Goal: Task Accomplishment & Management: Use online tool/utility

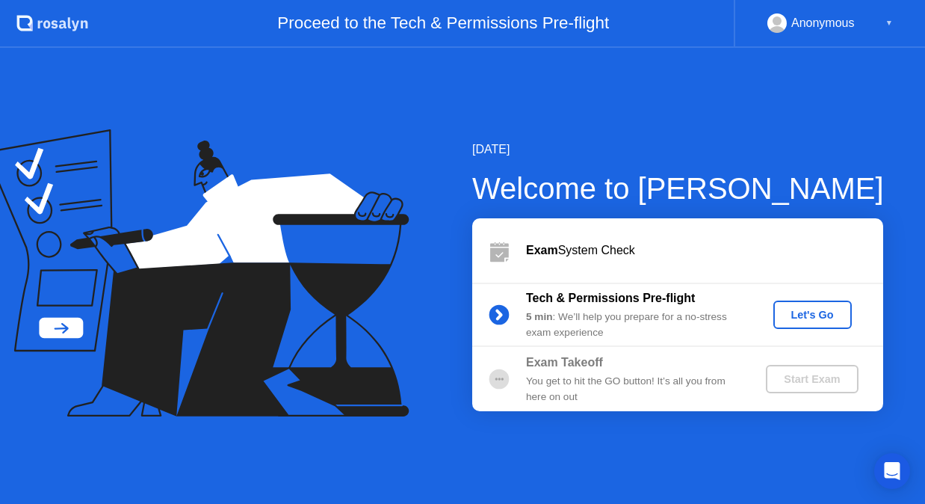
click at [816, 313] on div "Let's Go" at bounding box center [813, 315] width 67 height 12
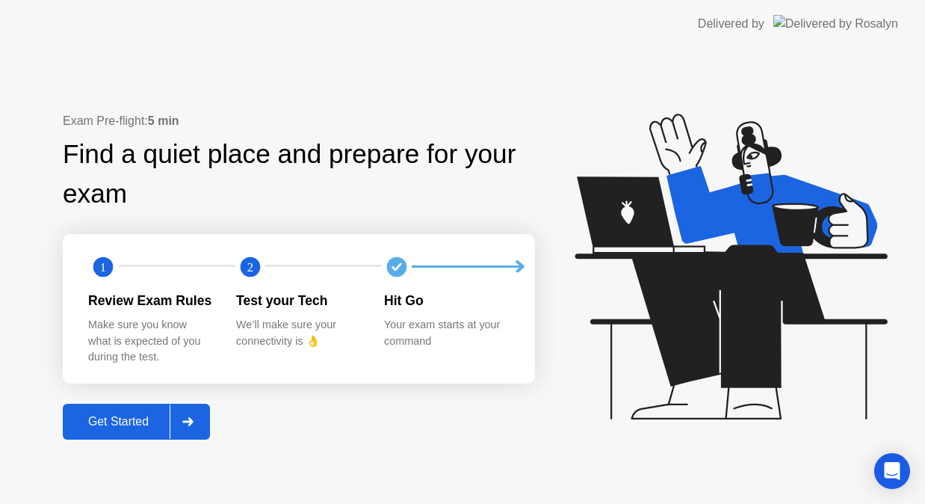
click at [125, 417] on div "Get Started" at bounding box center [118, 421] width 102 height 13
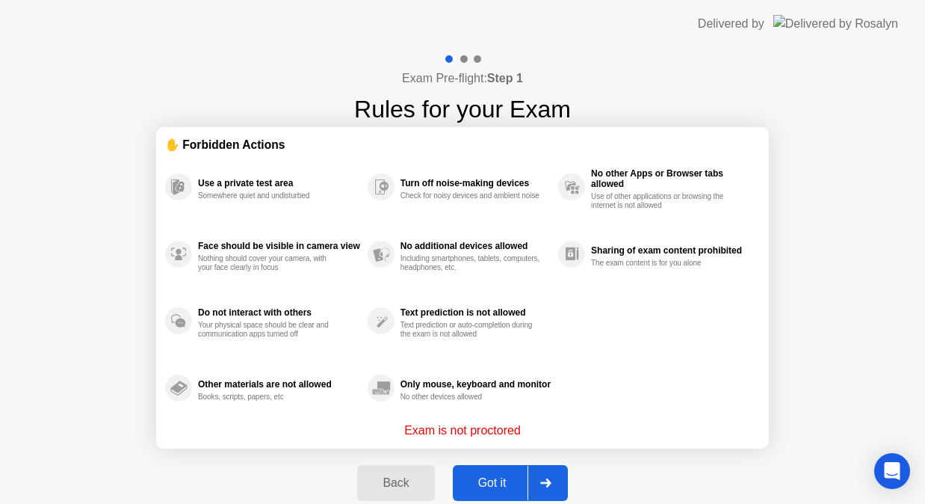
click at [493, 480] on div "Got it" at bounding box center [493, 482] width 70 height 13
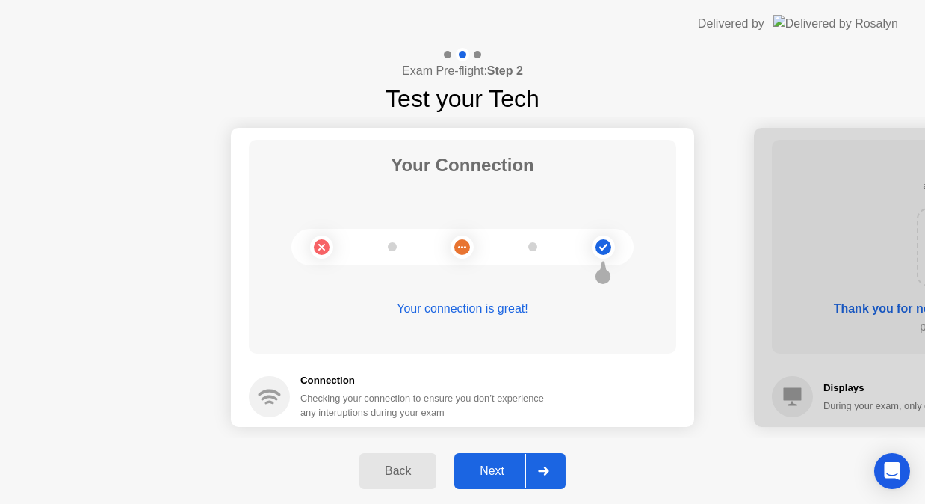
click at [507, 473] on div "Next" at bounding box center [492, 470] width 67 height 13
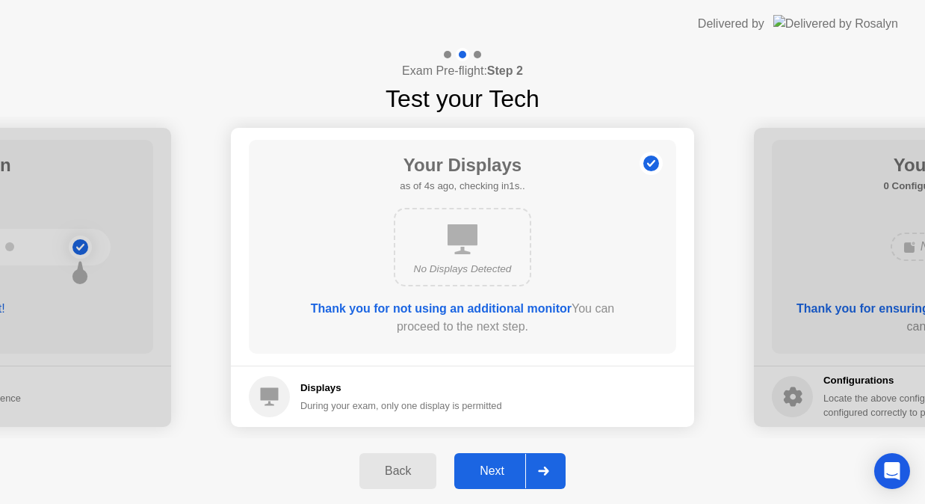
click at [507, 473] on div "Next" at bounding box center [492, 470] width 67 height 13
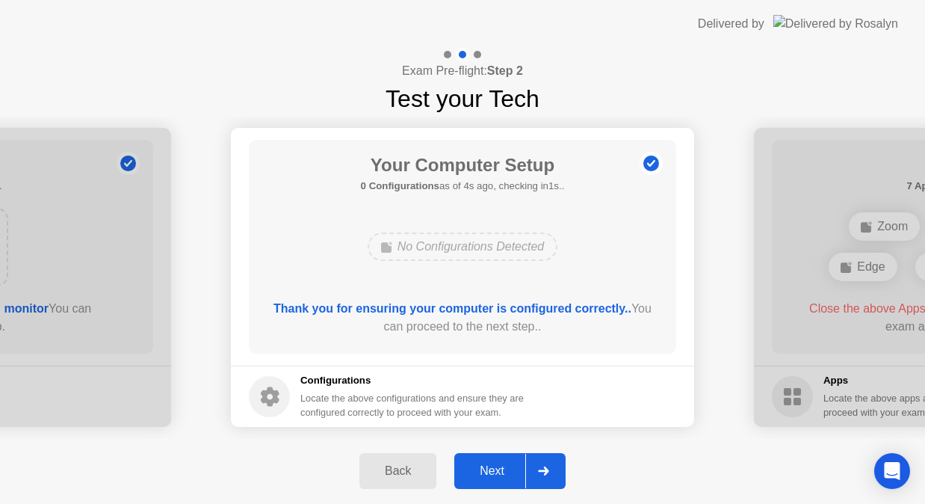
click at [507, 473] on div "Next" at bounding box center [492, 470] width 67 height 13
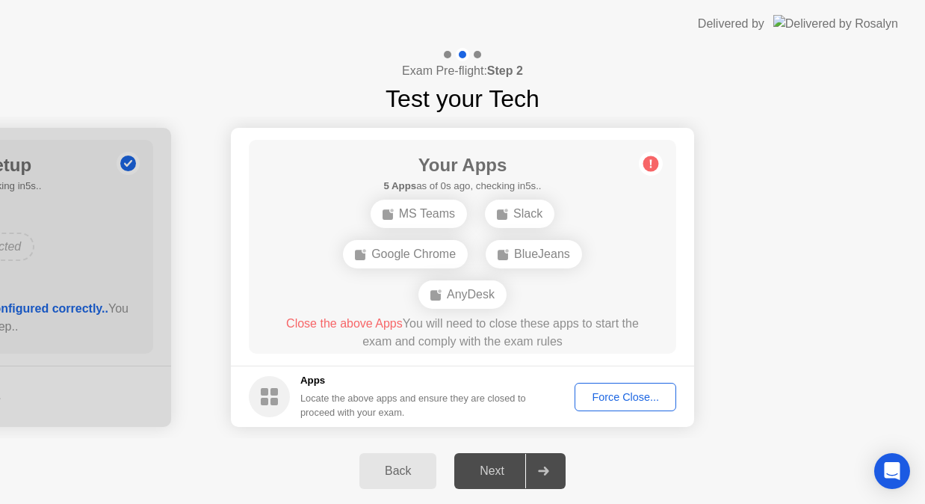
click at [499, 468] on div "Next" at bounding box center [492, 470] width 67 height 13
click at [630, 391] on div "Force Close..." at bounding box center [625, 397] width 91 height 12
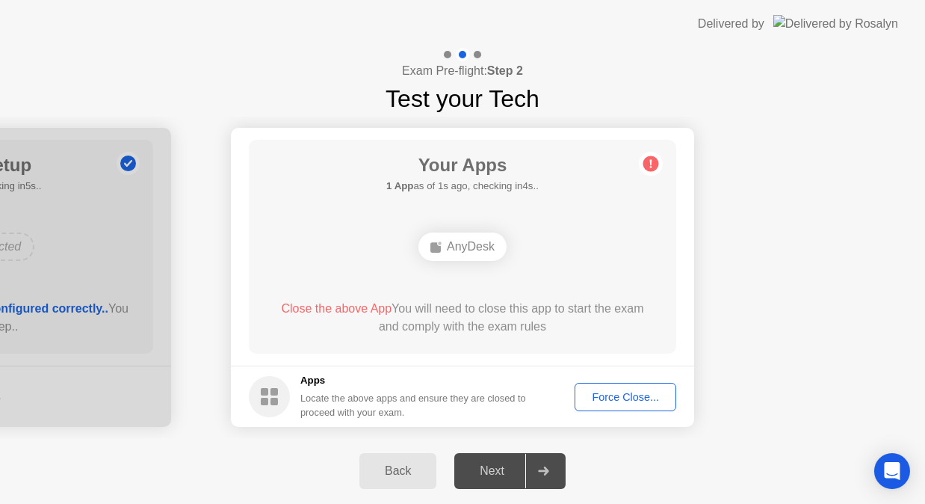
click at [458, 252] on div "AnyDesk" at bounding box center [463, 246] width 88 height 28
click at [464, 241] on div "AnyDesk" at bounding box center [463, 246] width 88 height 28
click at [340, 405] on div "Locate the above apps and ensure they are closed to proceed with your exam." at bounding box center [414, 405] width 227 height 28
click at [630, 400] on div "Force Close..." at bounding box center [625, 397] width 91 height 12
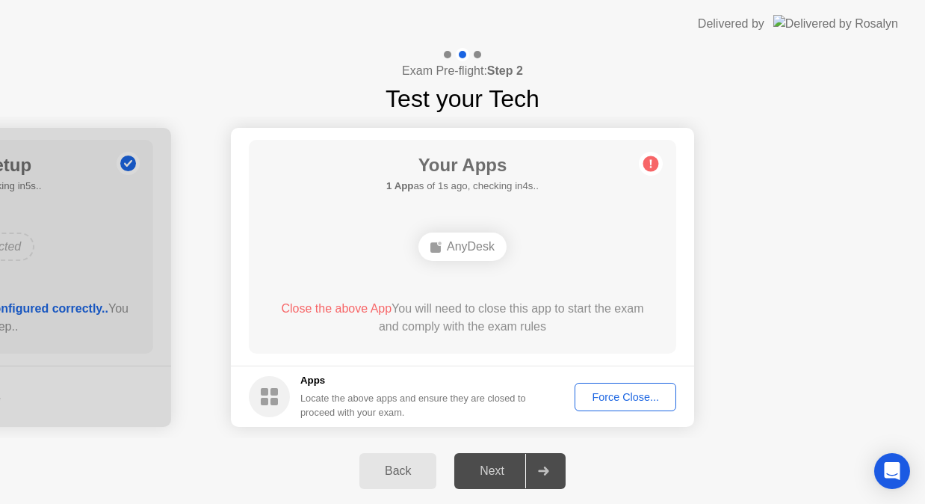
click at [553, 469] on div at bounding box center [544, 471] width 36 height 34
click at [543, 471] on icon at bounding box center [543, 470] width 10 height 9
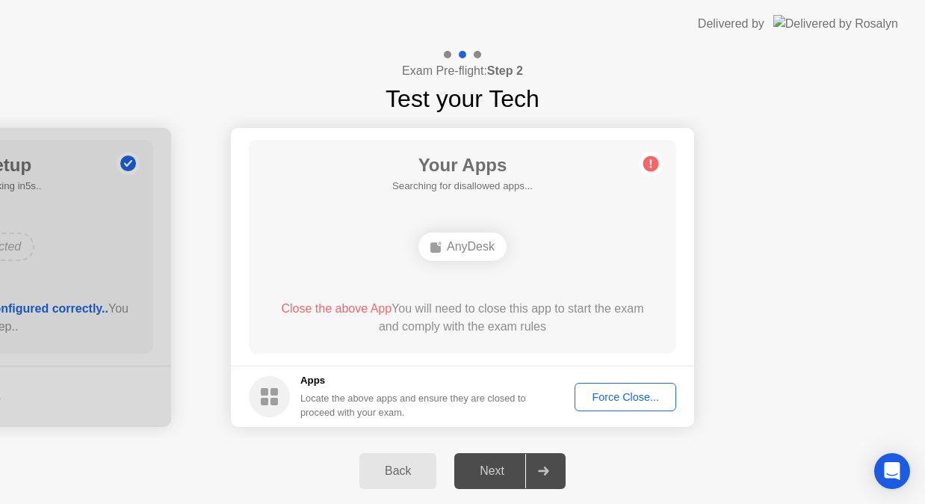
drag, startPoint x: 137, startPoint y: 144, endPoint x: 226, endPoint y: 144, distance: 89.0
click at [495, 466] on div "Next" at bounding box center [492, 470] width 67 height 13
click at [500, 399] on div "Locate the above apps and ensure they are closed to proceed with your exam." at bounding box center [414, 405] width 227 height 28
click at [595, 397] on div "Force Close..." at bounding box center [625, 397] width 91 height 12
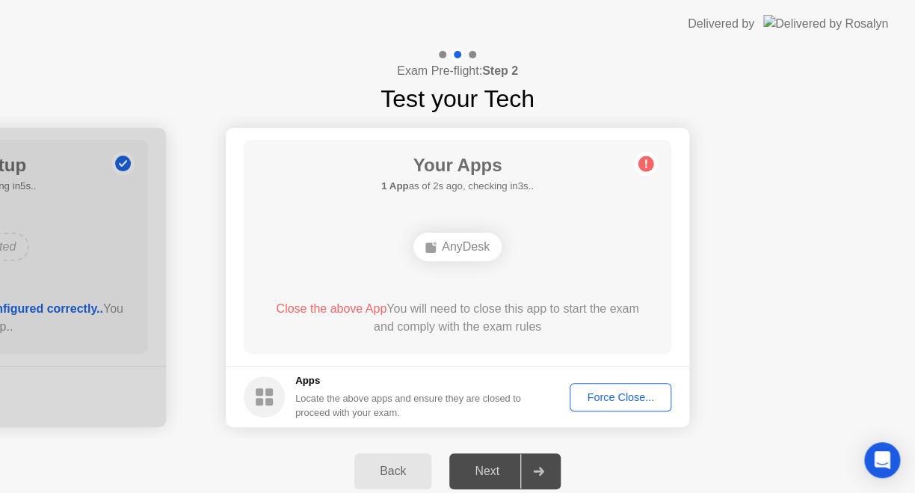
click at [613, 400] on div "Force Close..." at bounding box center [620, 397] width 91 height 12
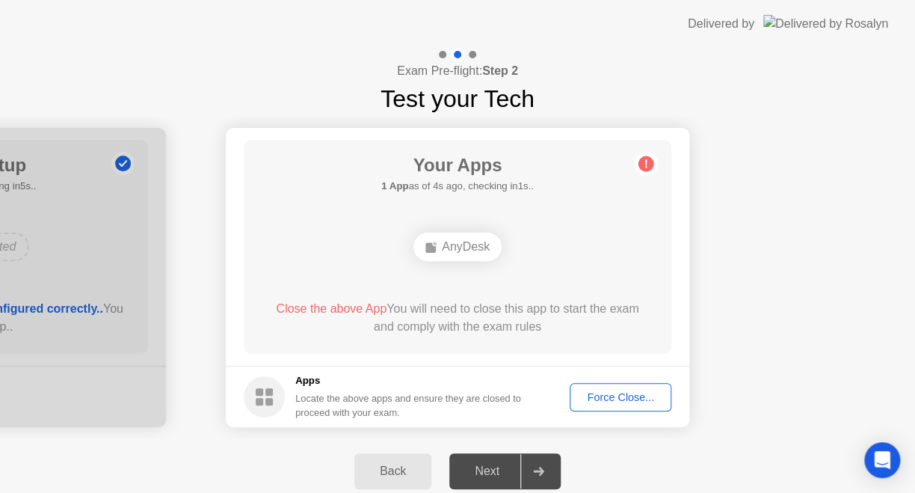
click at [407, 467] on div "Back" at bounding box center [393, 470] width 68 height 13
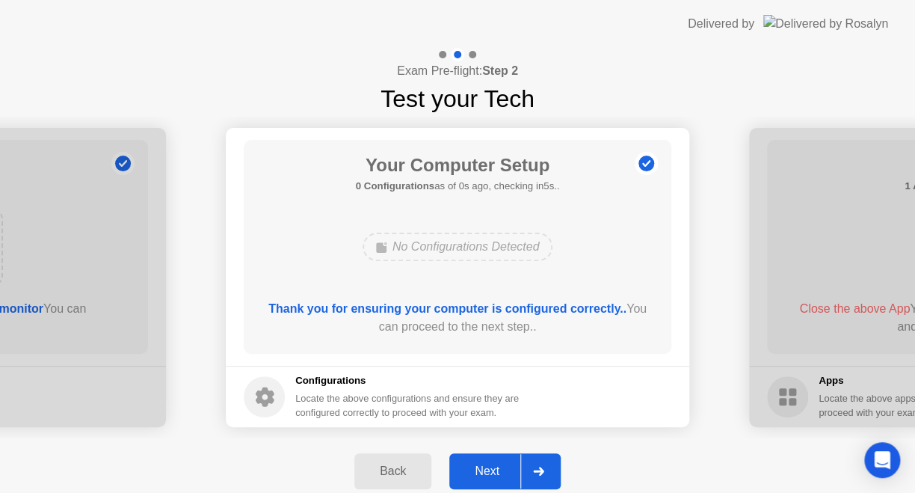
click at [501, 464] on div "Next" at bounding box center [487, 470] width 67 height 13
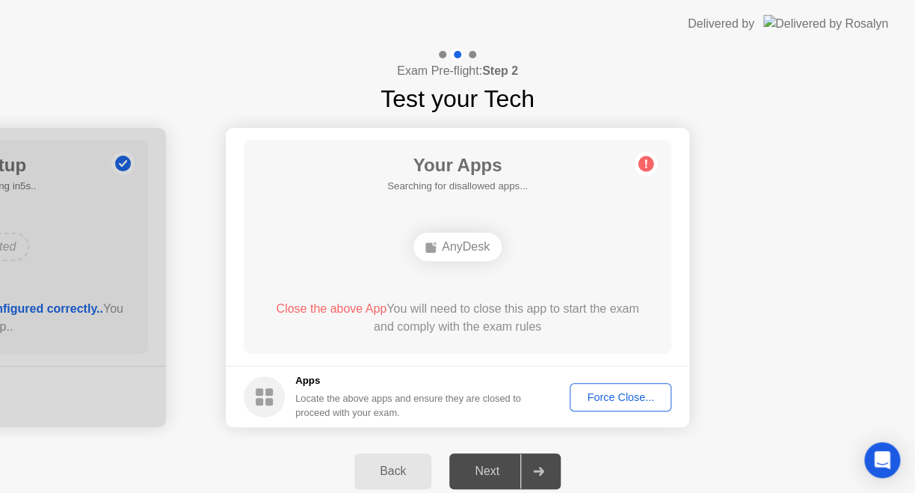
click at [501, 464] on div "Next" at bounding box center [487, 470] width 67 height 13
click at [646, 160] on icon at bounding box center [646, 164] width 2 height 8
click at [468, 244] on div "AnyDesk" at bounding box center [457, 246] width 88 height 28
click at [609, 392] on div "Force Close..." at bounding box center [620, 397] width 91 height 12
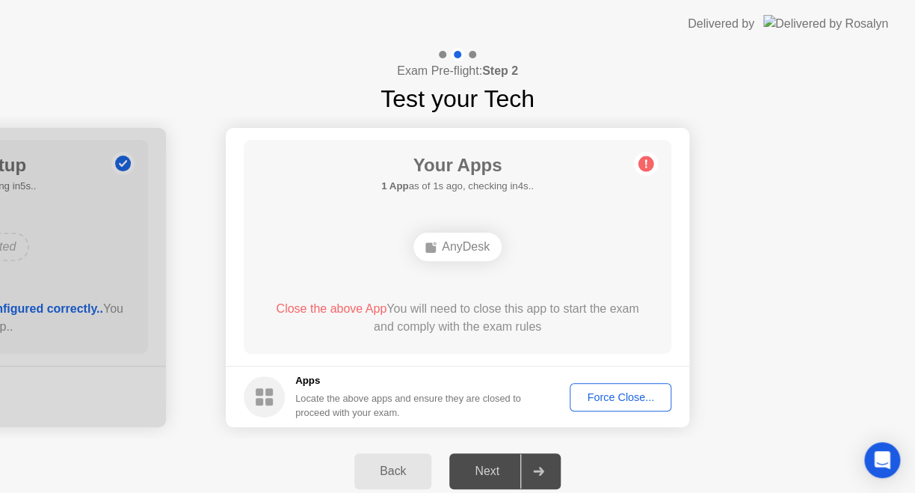
click at [488, 470] on div "Next" at bounding box center [487, 470] width 67 height 13
click at [386, 472] on div "Back" at bounding box center [393, 470] width 68 height 13
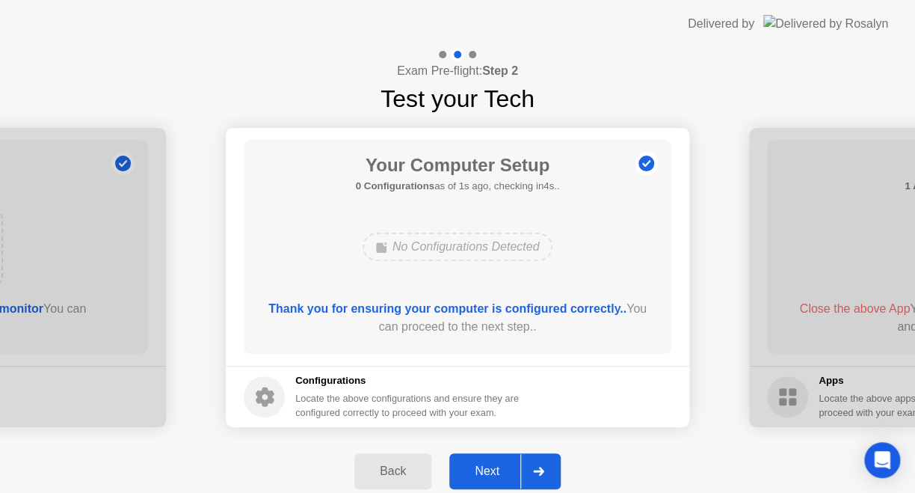
click at [487, 464] on div "Next" at bounding box center [487, 470] width 67 height 13
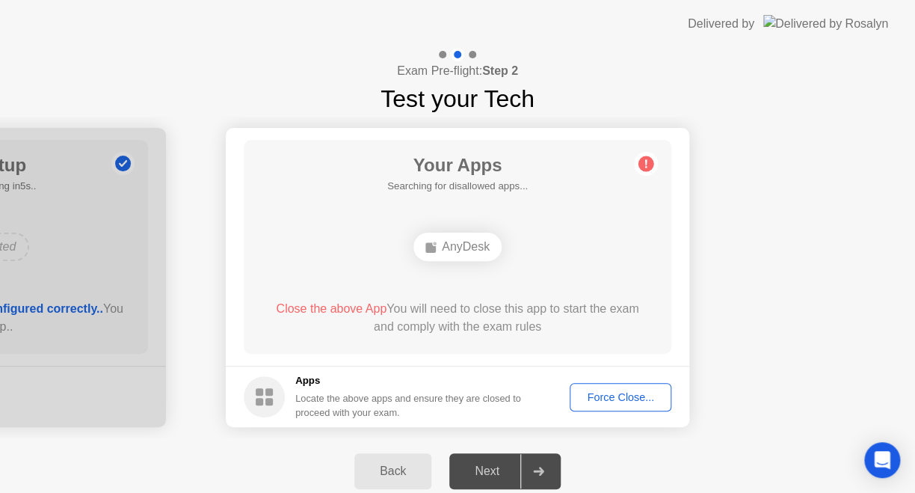
click at [648, 160] on circle at bounding box center [646, 164] width 16 height 16
click at [414, 474] on div "Back" at bounding box center [393, 470] width 68 height 13
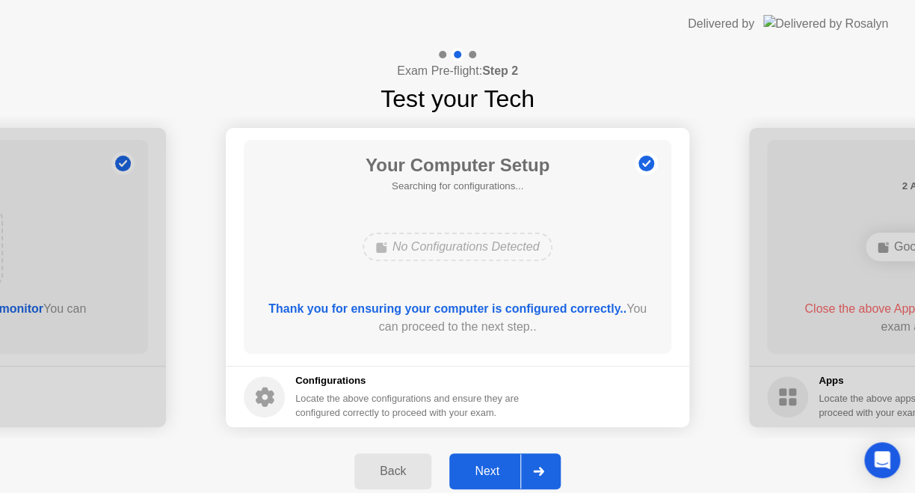
click at [493, 473] on div "Next" at bounding box center [487, 470] width 67 height 13
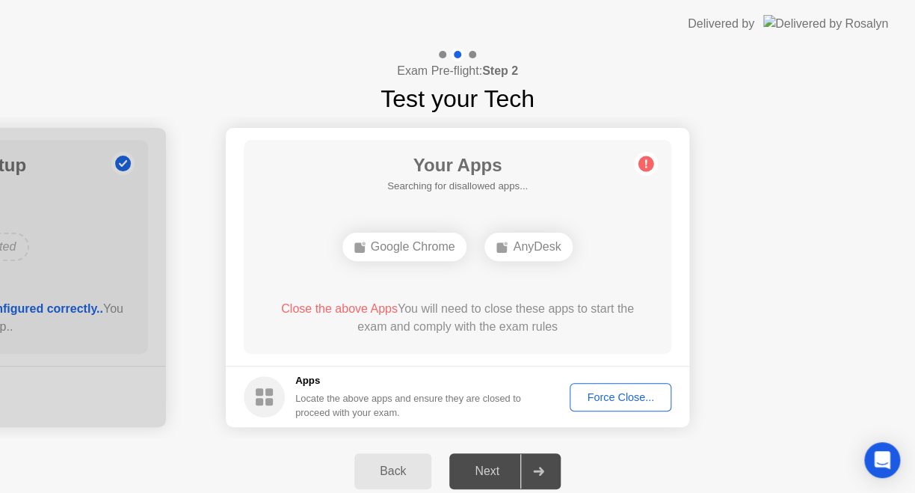
click at [609, 395] on div "Force Close..." at bounding box center [620, 397] width 91 height 12
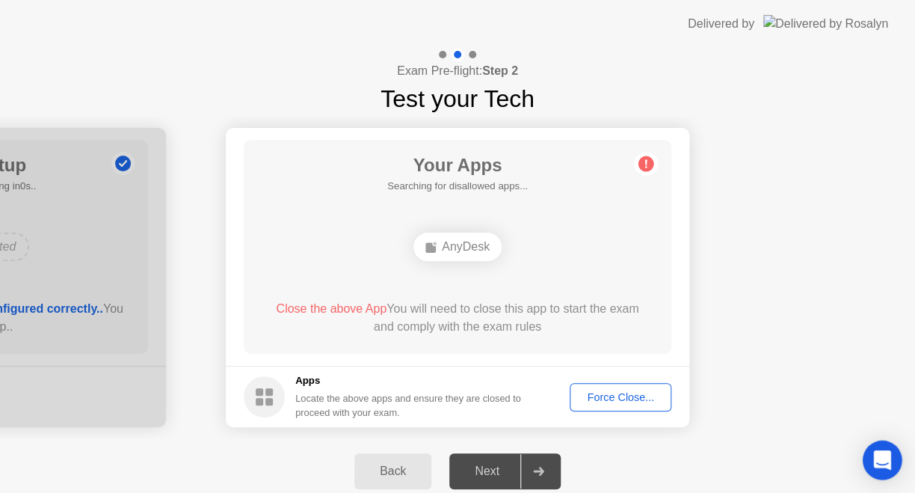
click at [878, 461] on icon "Open Intercom Messenger" at bounding box center [881, 459] width 17 height 19
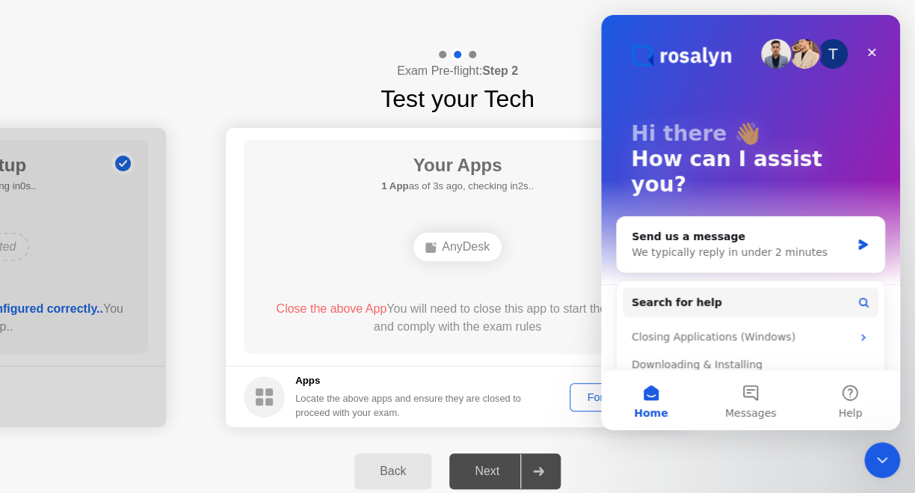
click at [878, 461] on icon "Close Intercom Messenger" at bounding box center [882, 460] width 18 height 18
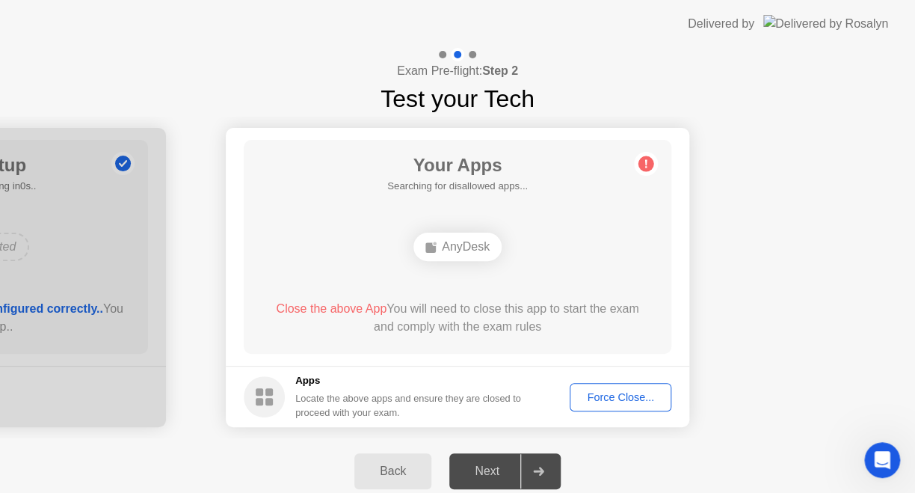
click at [442, 240] on div "AnyDesk" at bounding box center [457, 246] width 88 height 28
click at [606, 397] on div "Force Close..." at bounding box center [620, 397] width 91 height 12
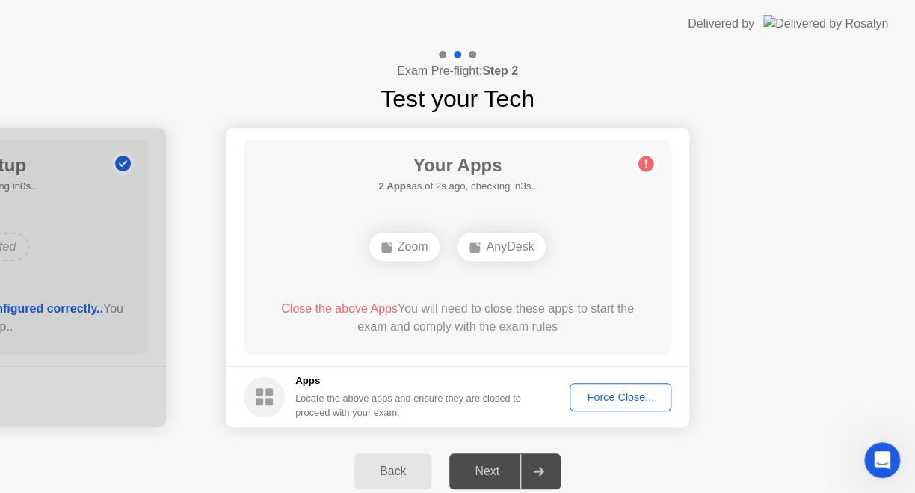
click at [634, 394] on div "Force Close..." at bounding box center [620, 397] width 91 height 12
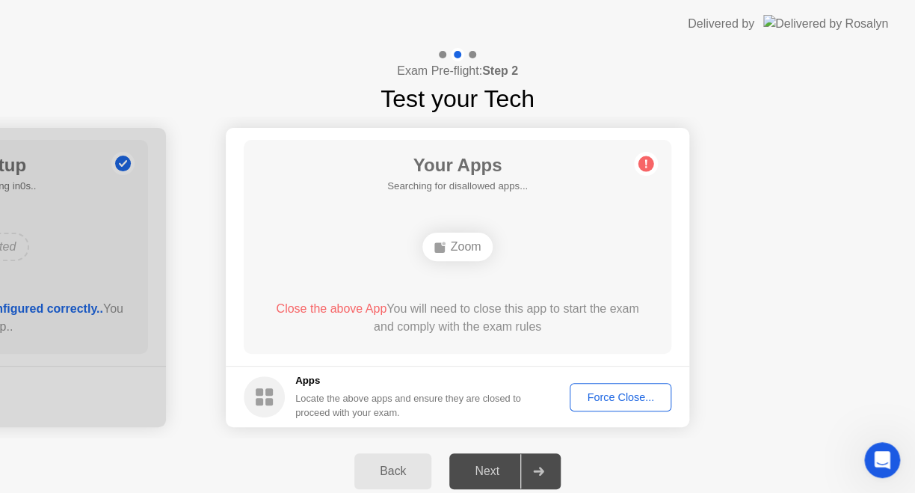
click at [607, 387] on button "Force Close..." at bounding box center [621, 397] width 102 height 28
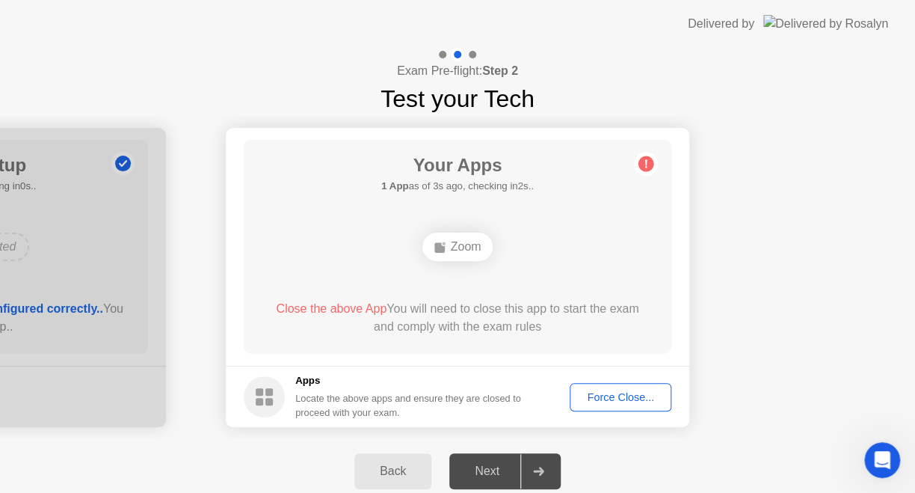
click at [408, 470] on div "Back" at bounding box center [393, 470] width 68 height 13
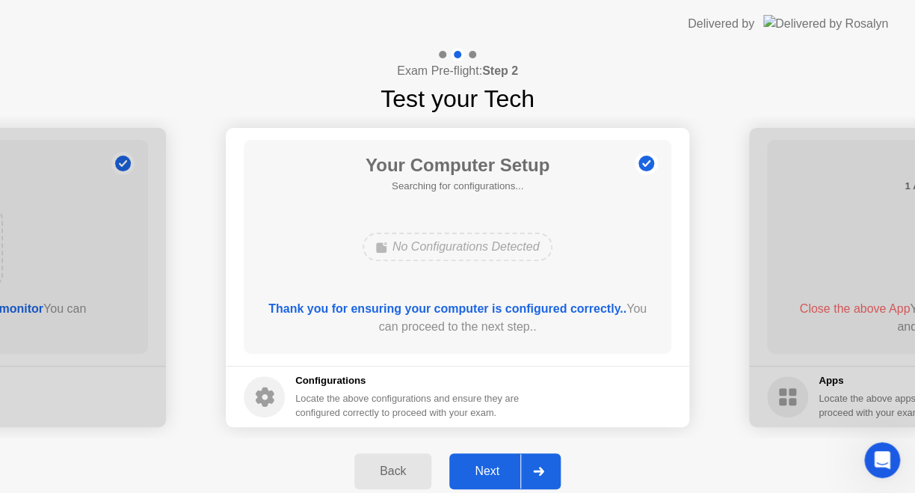
click at [476, 468] on div "Next" at bounding box center [487, 470] width 67 height 13
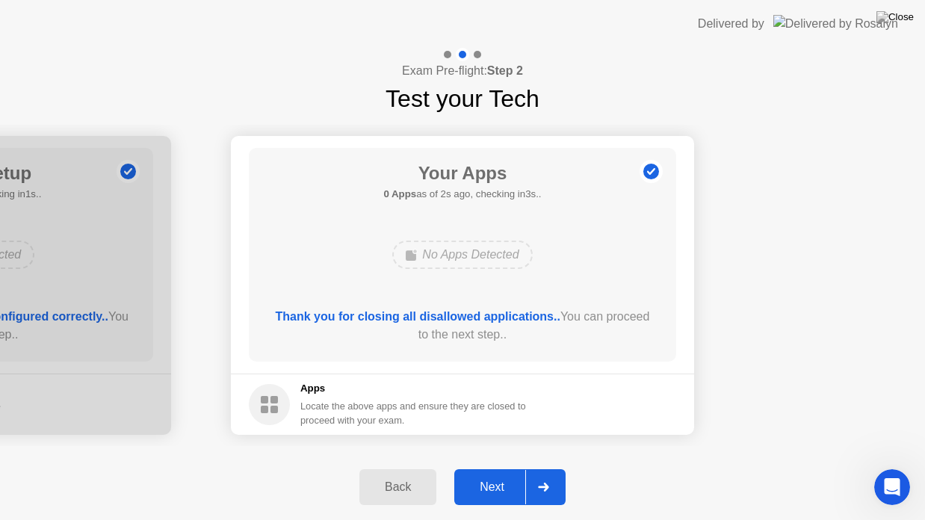
click at [492, 493] on div "Next" at bounding box center [492, 487] width 67 height 13
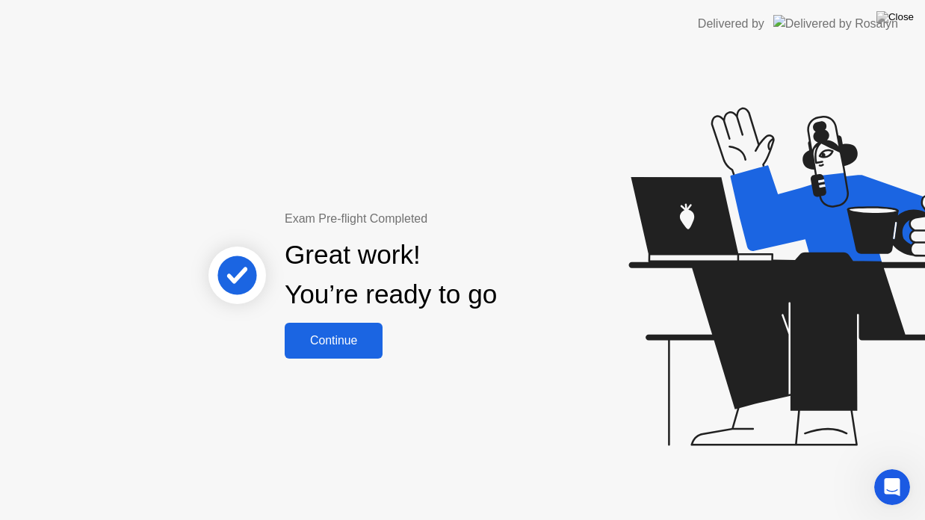
click at [342, 336] on div "Continue" at bounding box center [333, 340] width 89 height 13
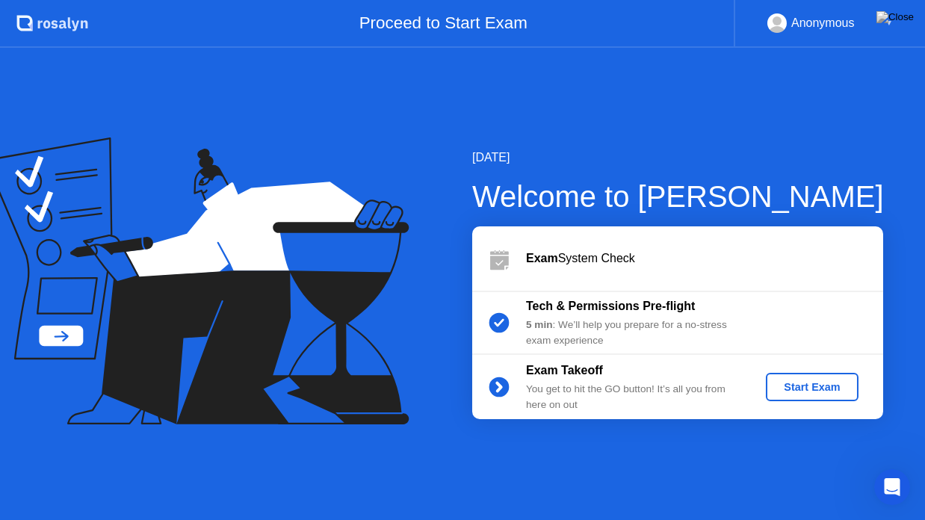
click at [775, 389] on div "Start Exam" at bounding box center [812, 387] width 80 height 12
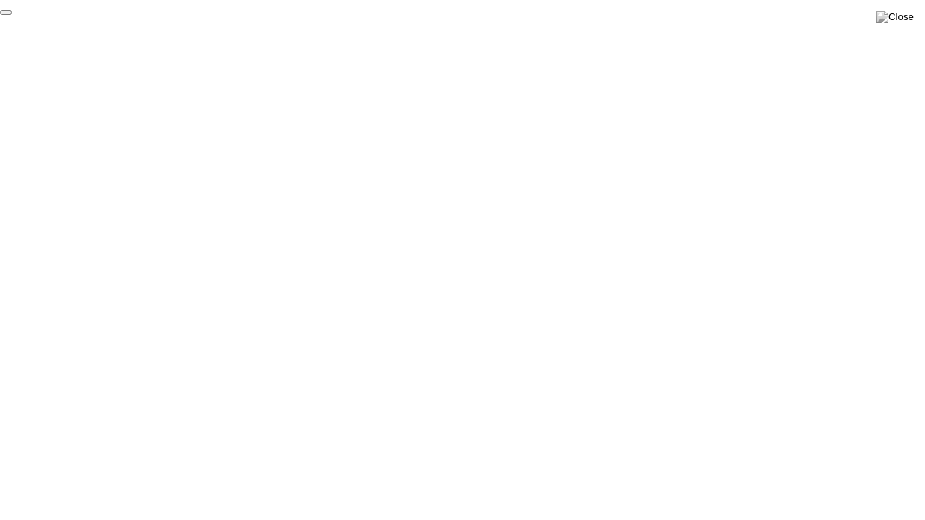
click div "End Proctoring Session"
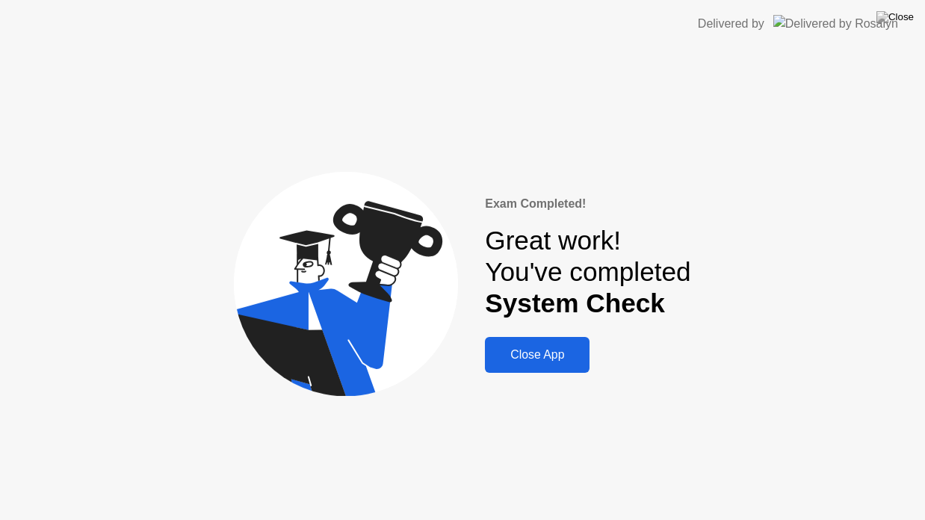
click at [535, 356] on div "Close App" at bounding box center [538, 354] width 96 height 13
